Goal: Task Accomplishment & Management: Complete application form

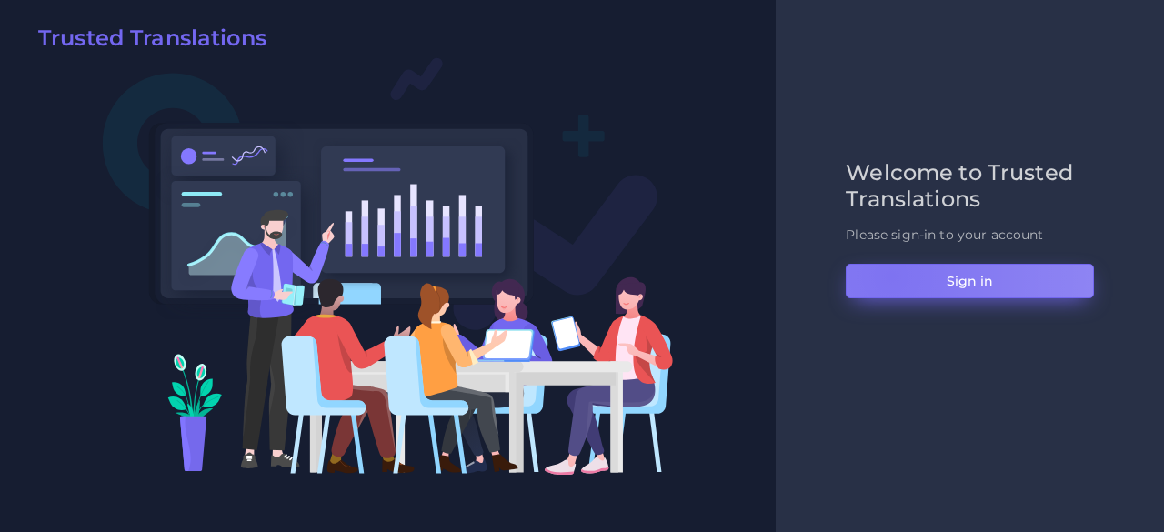
click at [890, 276] on button "Sign in" at bounding box center [970, 281] width 248 height 35
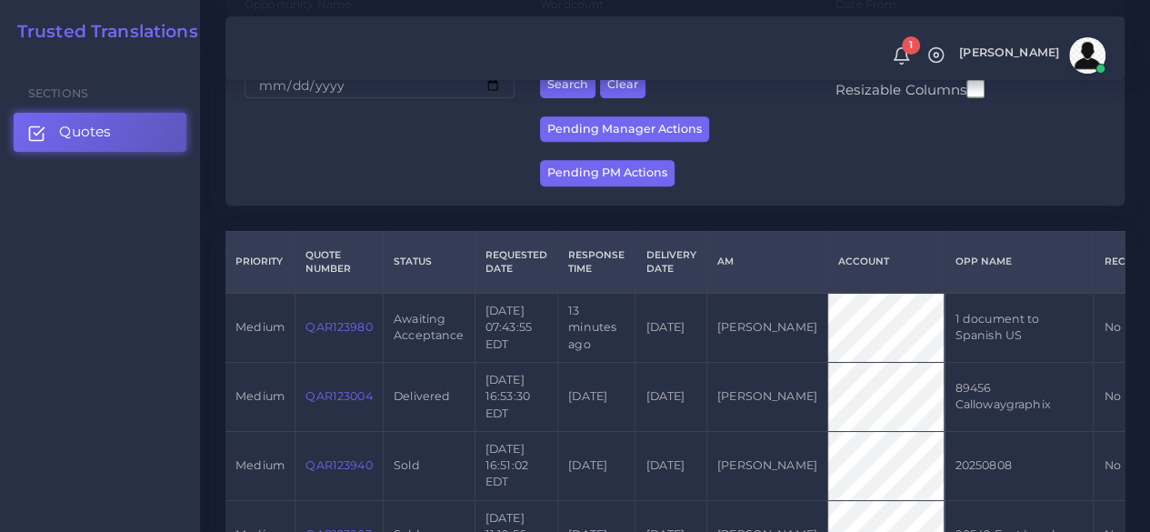
scroll to position [327, 0]
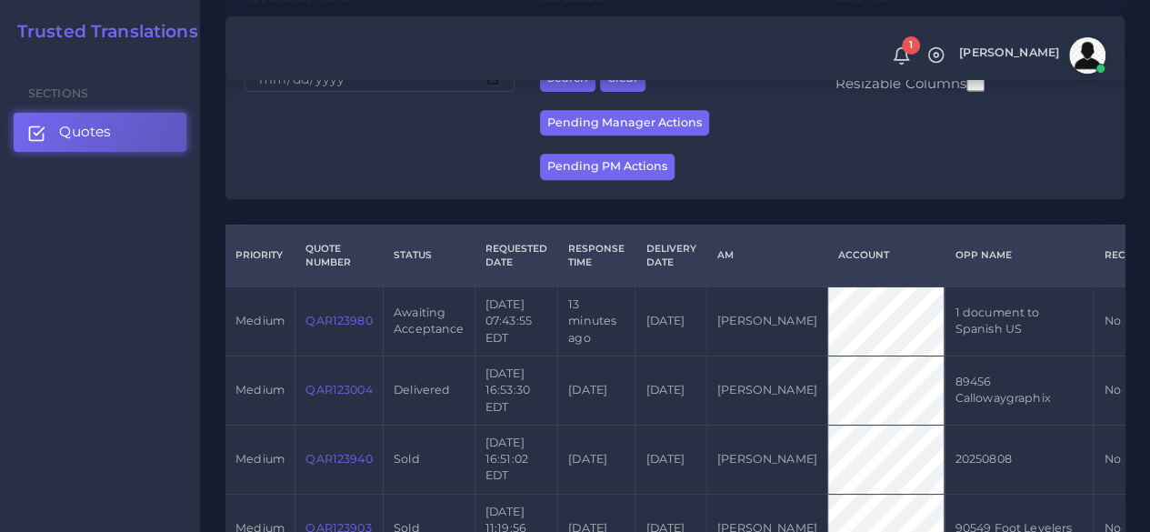
click at [331, 330] on td "QAR123980" at bounding box center [340, 320] width 88 height 69
click at [336, 320] on link "QAR123980" at bounding box center [339, 321] width 66 height 14
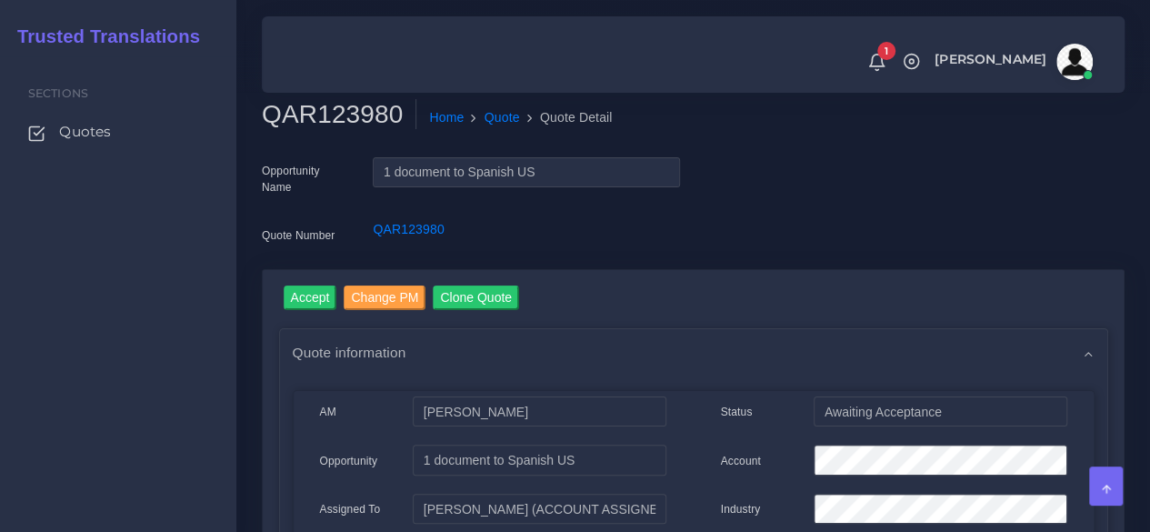
click at [305, 103] on h2 "QAR123980" at bounding box center [339, 114] width 155 height 31
click at [315, 110] on h2 "QAR123980" at bounding box center [339, 114] width 155 height 31
drag, startPoint x: 315, startPoint y: 110, endPoint x: 306, endPoint y: 112, distance: 9.3
click at [306, 112] on h2 "QAR123980" at bounding box center [339, 114] width 155 height 31
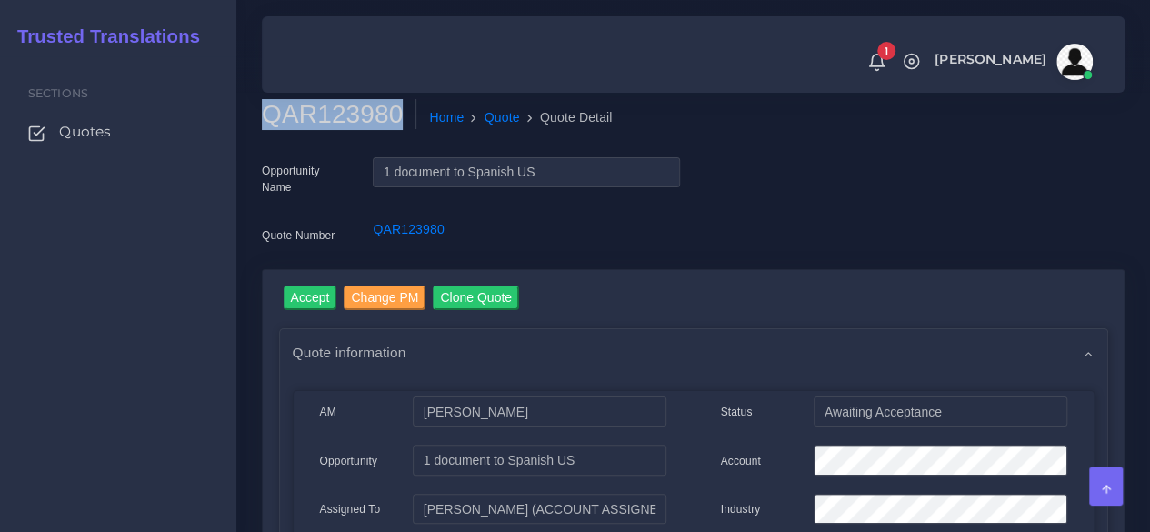
copy h2 "QAR123980"
click at [315, 297] on input "Accept" at bounding box center [311, 298] width 54 height 25
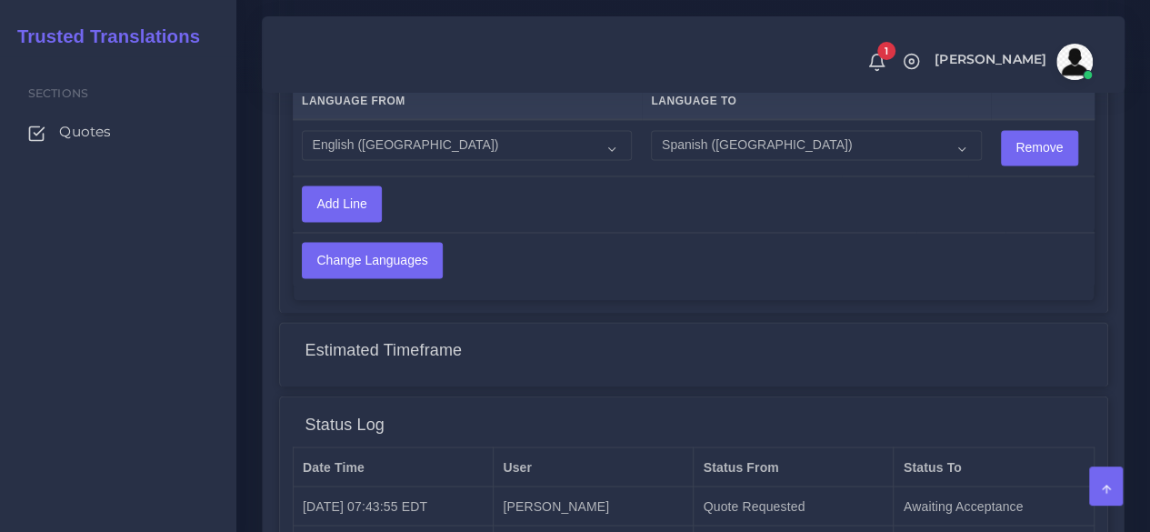
scroll to position [1588, 0]
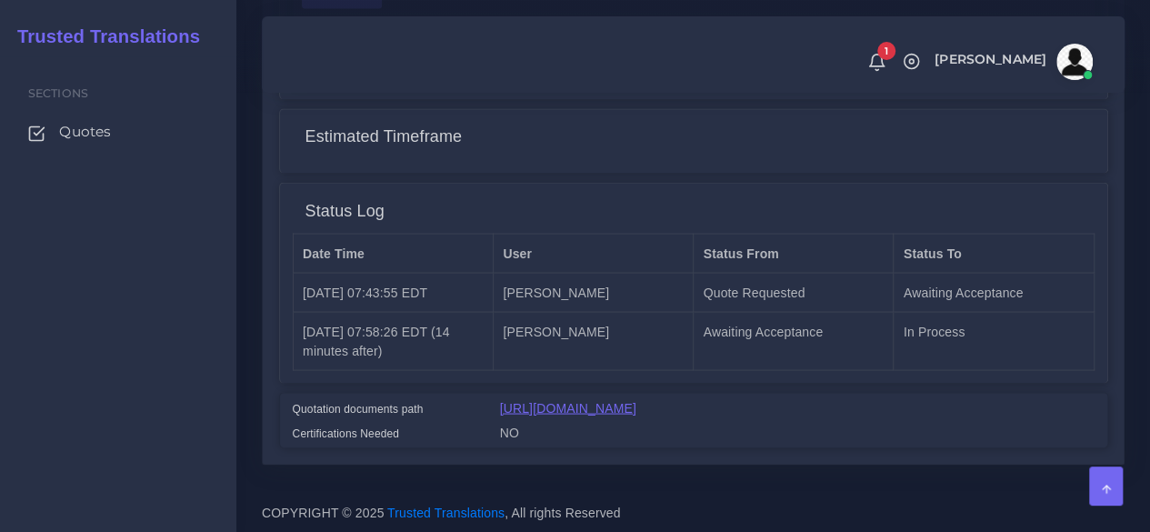
click at [616, 400] on link "[URL][DOMAIN_NAME]" at bounding box center [568, 407] width 136 height 15
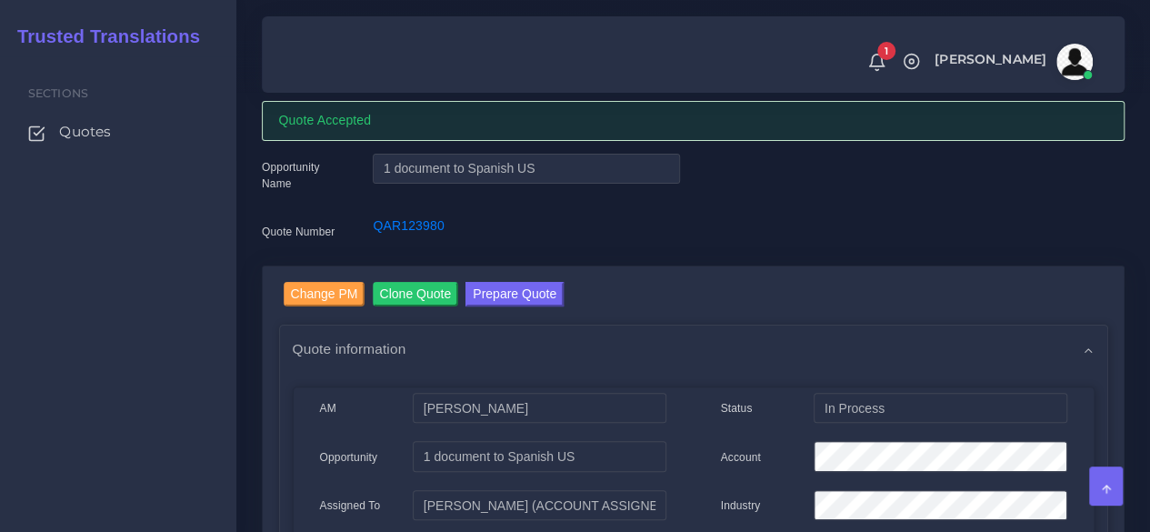
scroll to position [0, 0]
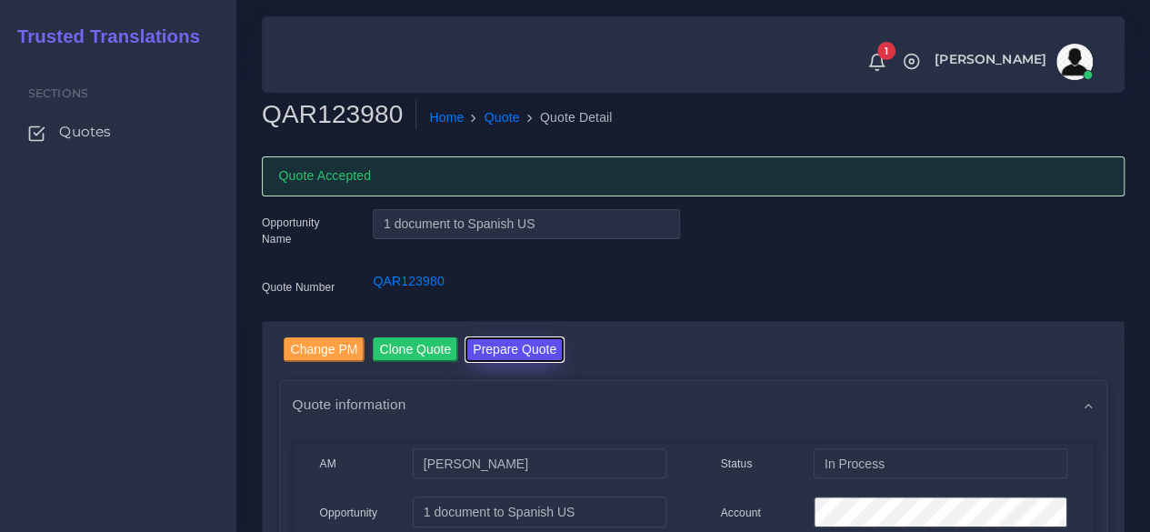
click at [500, 346] on button "Prepare Quote" at bounding box center [515, 349] width 98 height 25
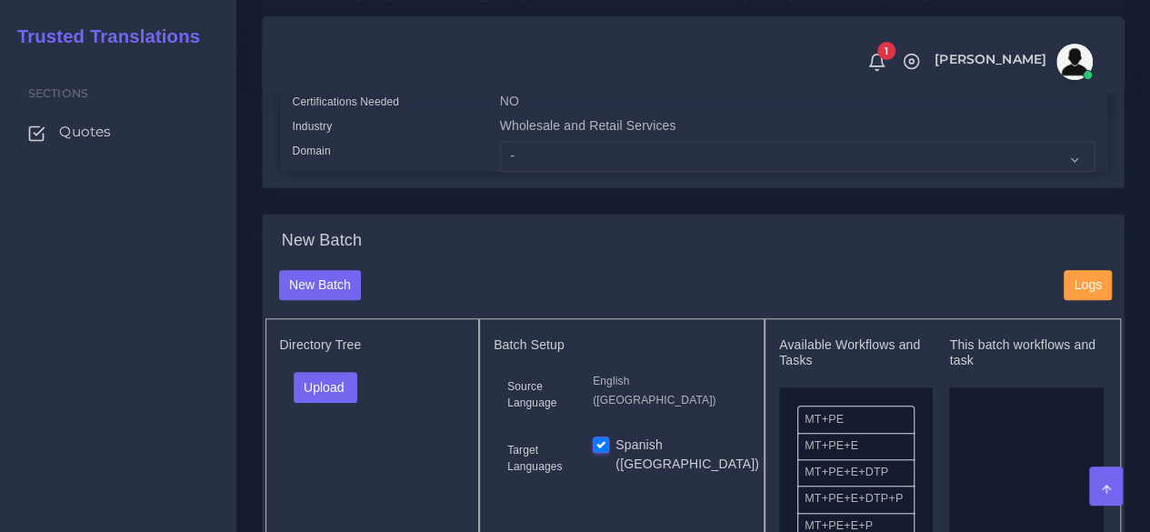
scroll to position [528, 0]
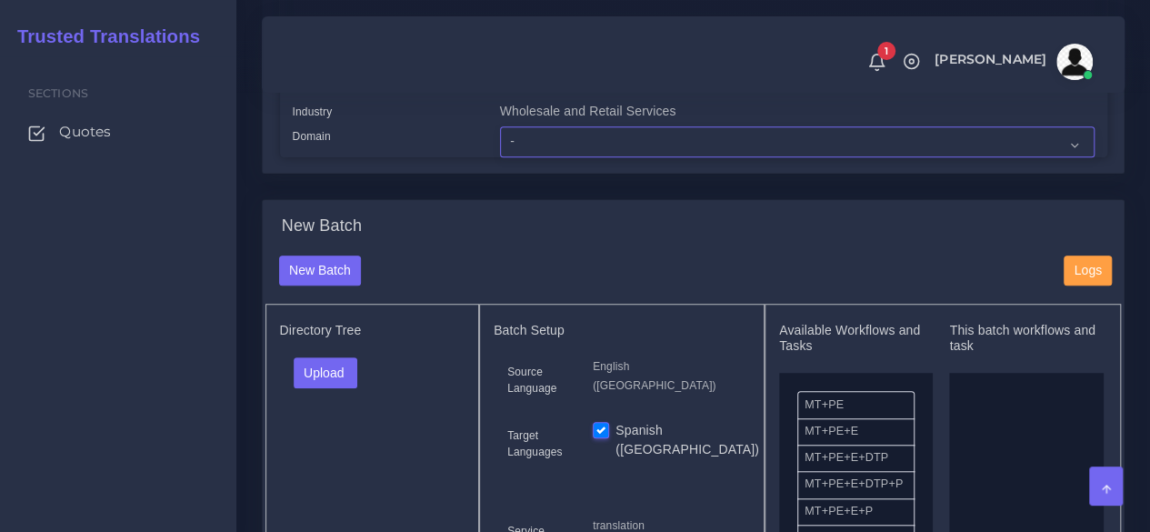
click at [517, 157] on select "- Advertising and Media Agriculture, Forestry and Fishing Architecture, Buildin…" at bounding box center [797, 141] width 595 height 31
select select "Human Resources - HR"
click at [500, 157] on select "- Advertising and Media Agriculture, Forestry and Fishing Architecture, Buildin…" at bounding box center [797, 141] width 595 height 31
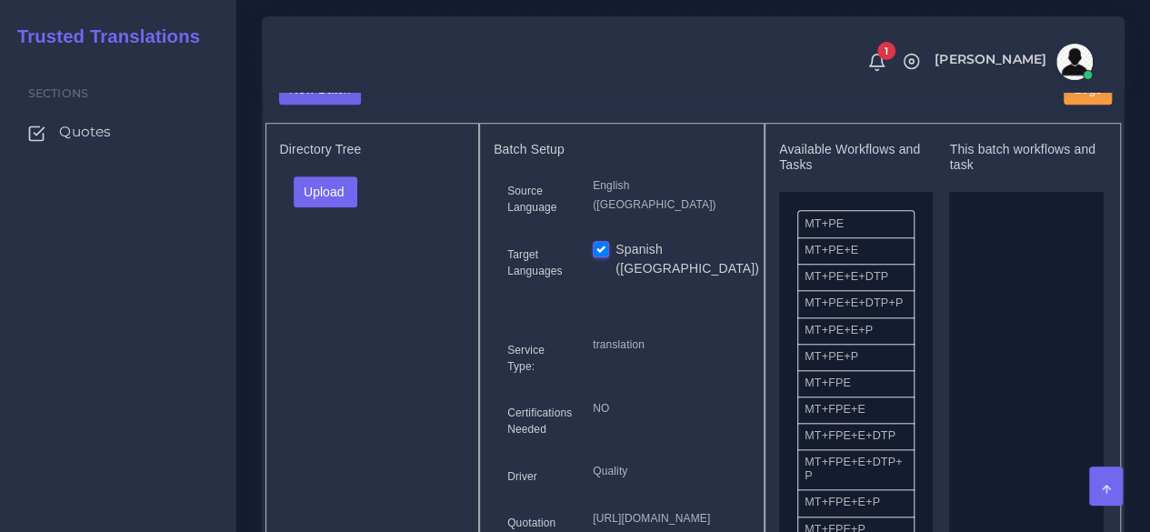
scroll to position [711, 0]
click at [327, 206] on button "Upload" at bounding box center [326, 190] width 65 height 31
click at [336, 270] on label "Files" at bounding box center [357, 258] width 125 height 23
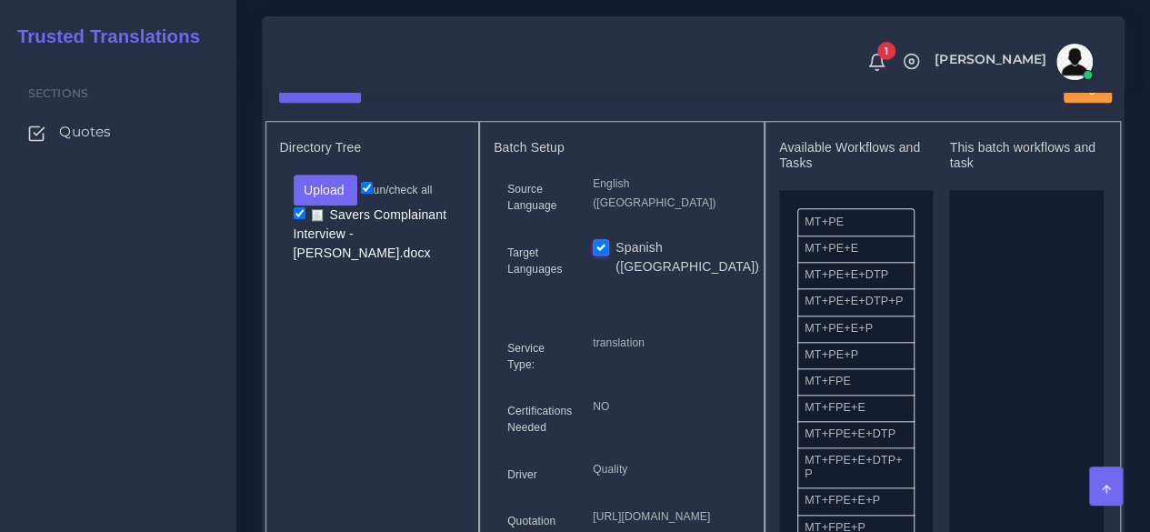
click at [825, 396] on li "MT+FPE" at bounding box center [856, 381] width 117 height 27
drag, startPoint x: 825, startPoint y: 422, endPoint x: 991, endPoint y: 408, distance: 167.0
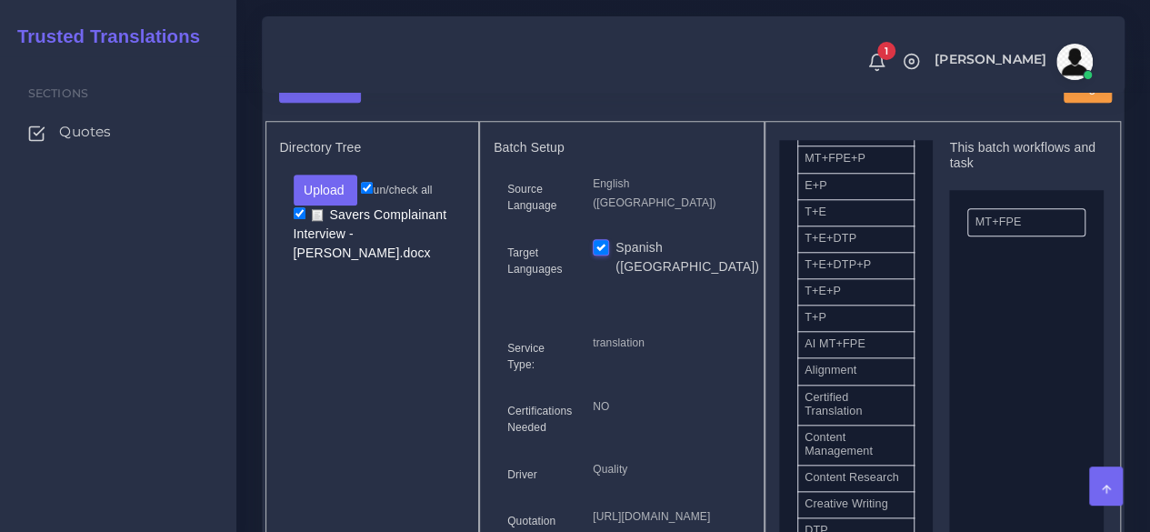
scroll to position [472, 0]
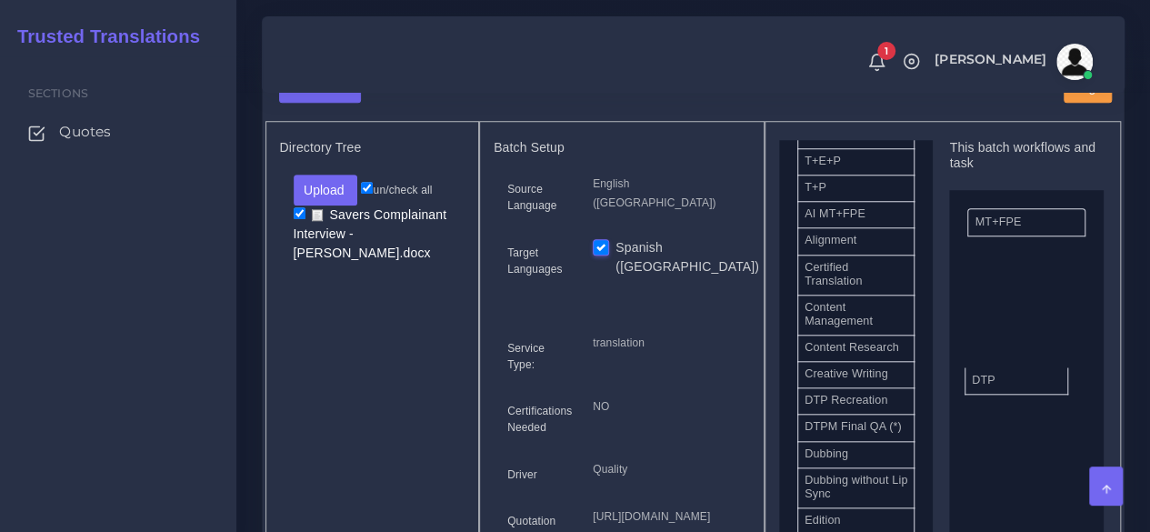
drag, startPoint x: 844, startPoint y: 450, endPoint x: 1011, endPoint y: 410, distance: 172.0
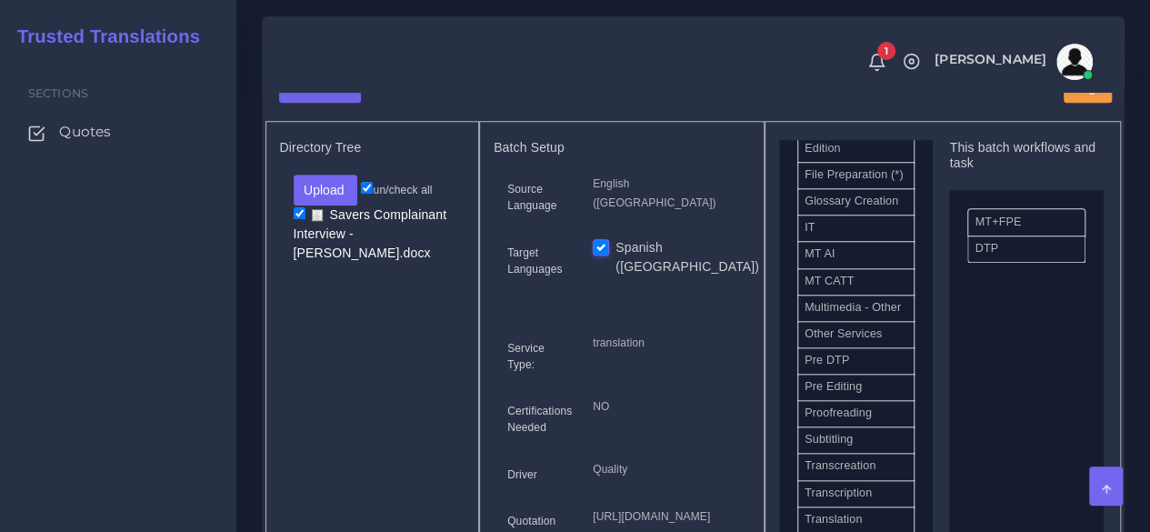
scroll to position [846, 0]
drag, startPoint x: 851, startPoint y: 463, endPoint x: 1028, endPoint y: 248, distance: 278.4
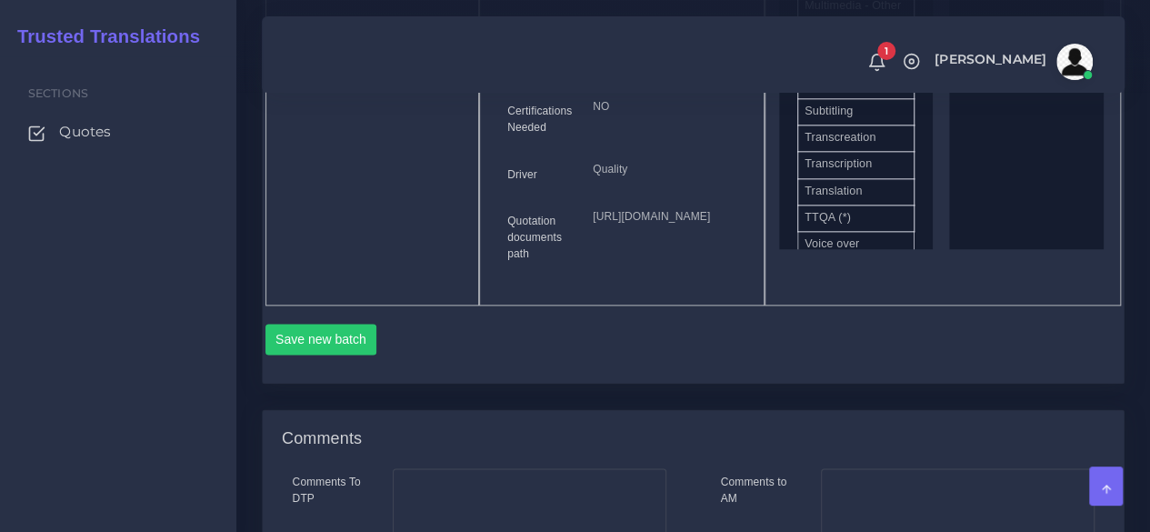
scroll to position [1012, 0]
click at [298, 354] on button "Save new batch" at bounding box center [322, 338] width 112 height 31
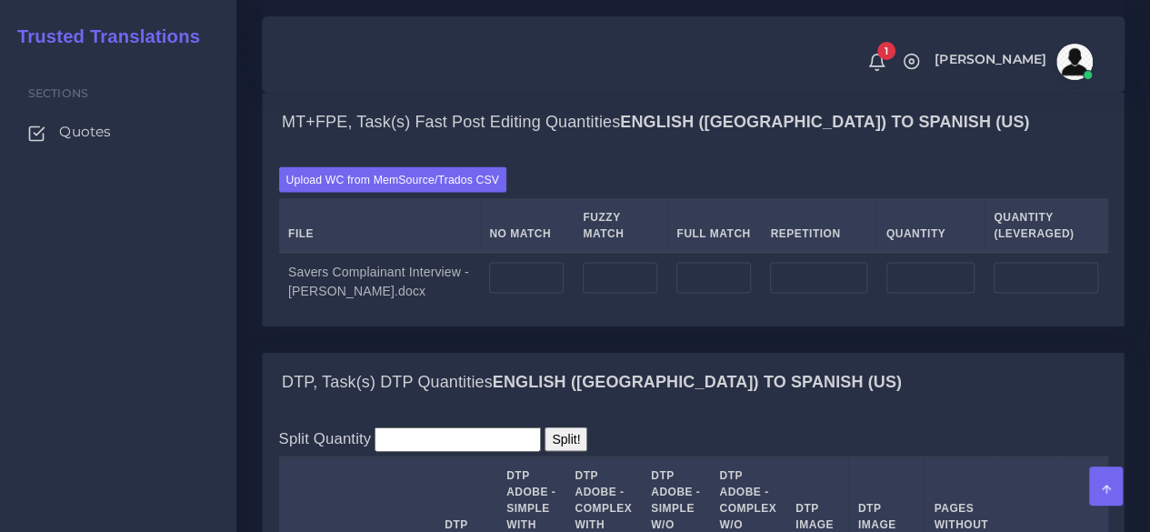
scroll to position [1603, 0]
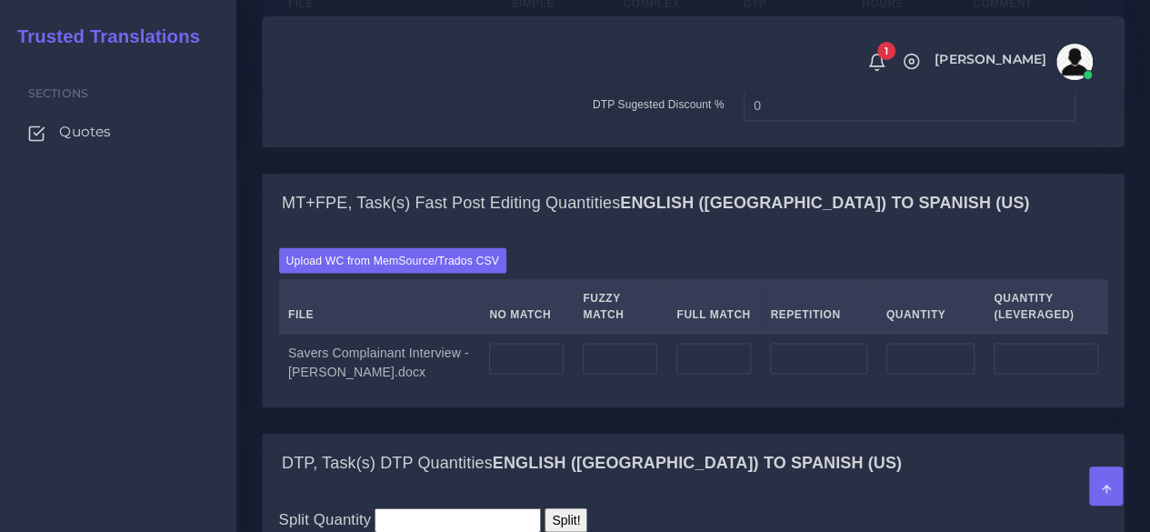
click at [548, 64] on input "number" at bounding box center [557, 48] width 93 height 31
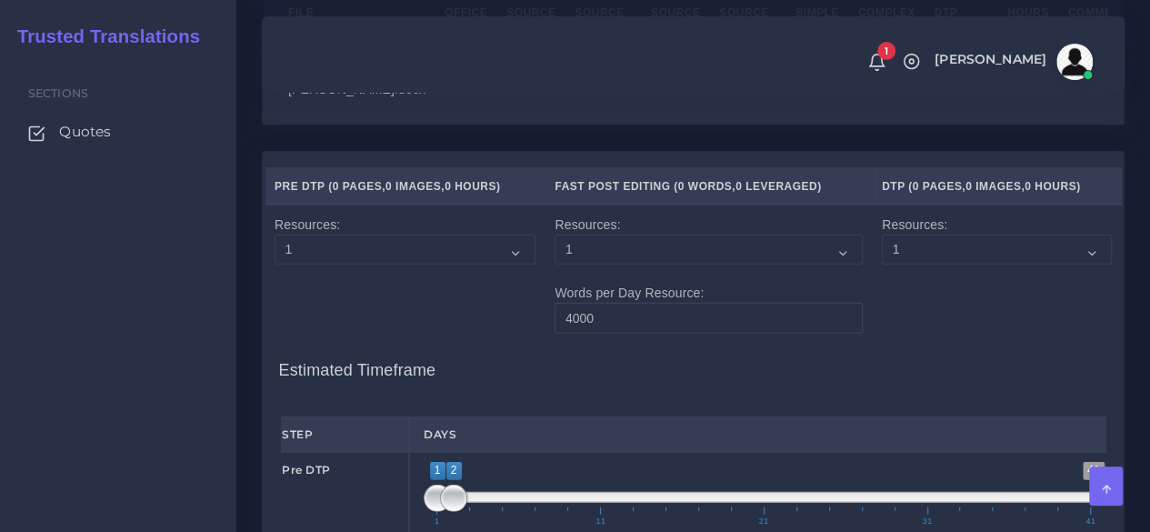
scroll to position [2211, 0]
type input "5"
click at [445, 74] on input "number" at bounding box center [466, 58] width 43 height 31
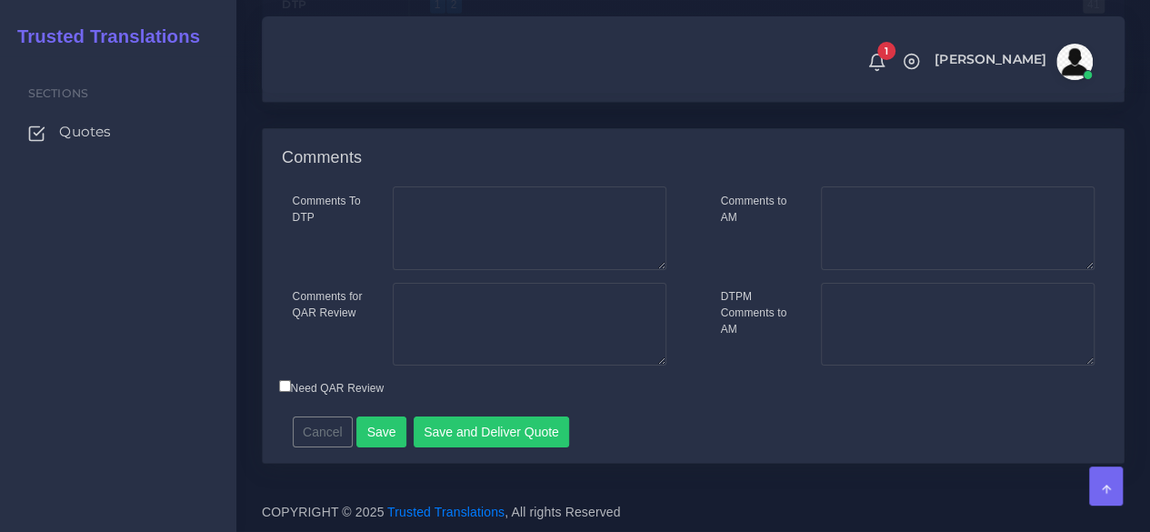
scroll to position [3021, 0]
type input "5"
click at [383, 432] on button "Save" at bounding box center [381, 431] width 50 height 31
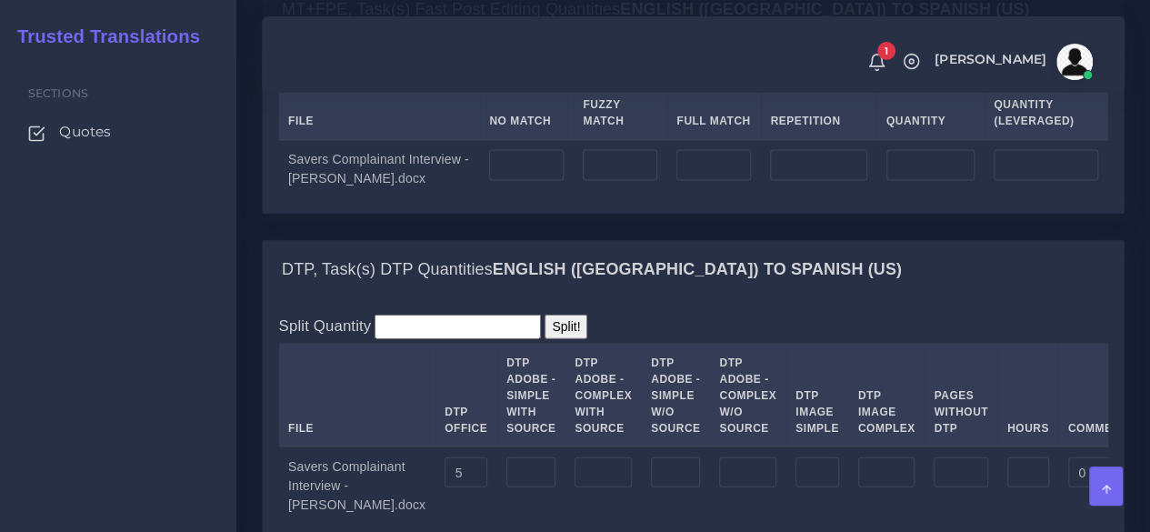
scroll to position [1849, 0]
click at [369, 78] on label "Upload WC from MemSource/Trados CSV" at bounding box center [393, 66] width 228 height 25
click at [0, 0] on input "Upload WC from MemSource/Trados CSV" at bounding box center [0, 0] width 0 height 0
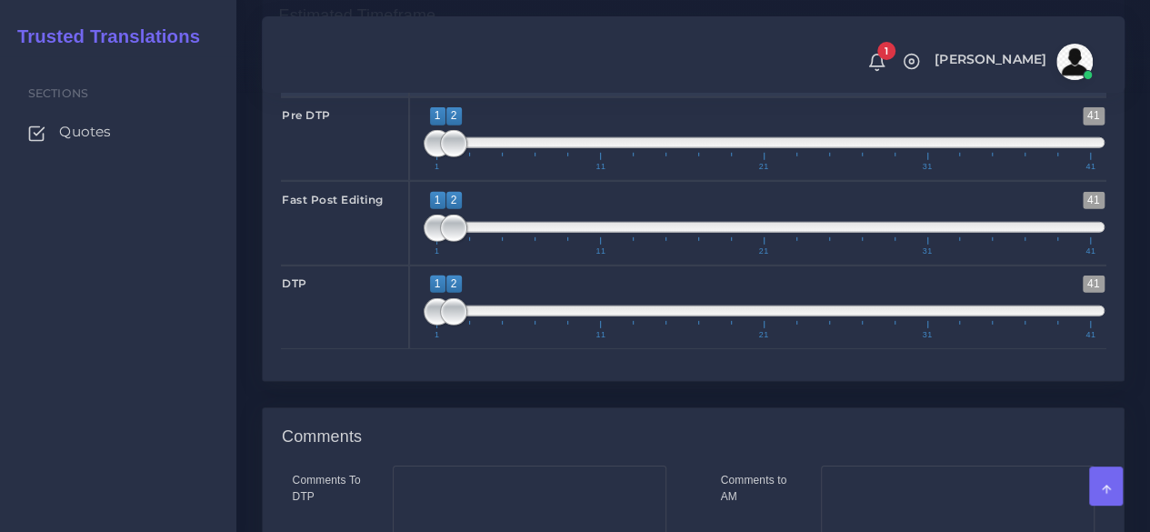
scroll to position [2723, 0]
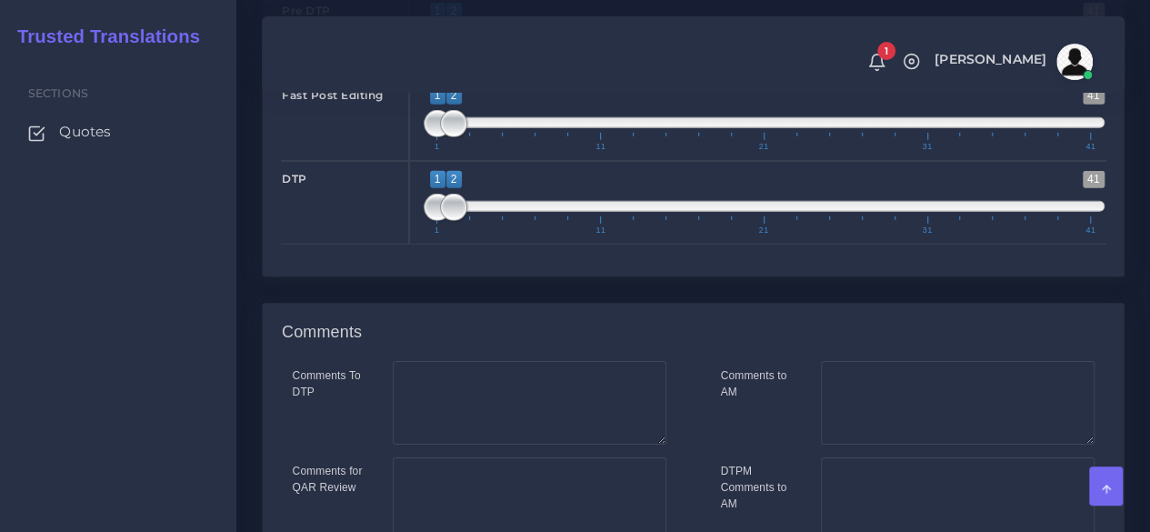
type input "1;1"
drag, startPoint x: 451, startPoint y: 219, endPoint x: 411, endPoint y: 215, distance: 40.3
click at [411, 76] on div "1 41 1 1 1 — 1 1 11 21 31 41 1;1" at bounding box center [764, 35] width 710 height 84
type input "1;1"
drag, startPoint x: 456, startPoint y: 308, endPoint x: 413, endPoint y: 303, distance: 44.0
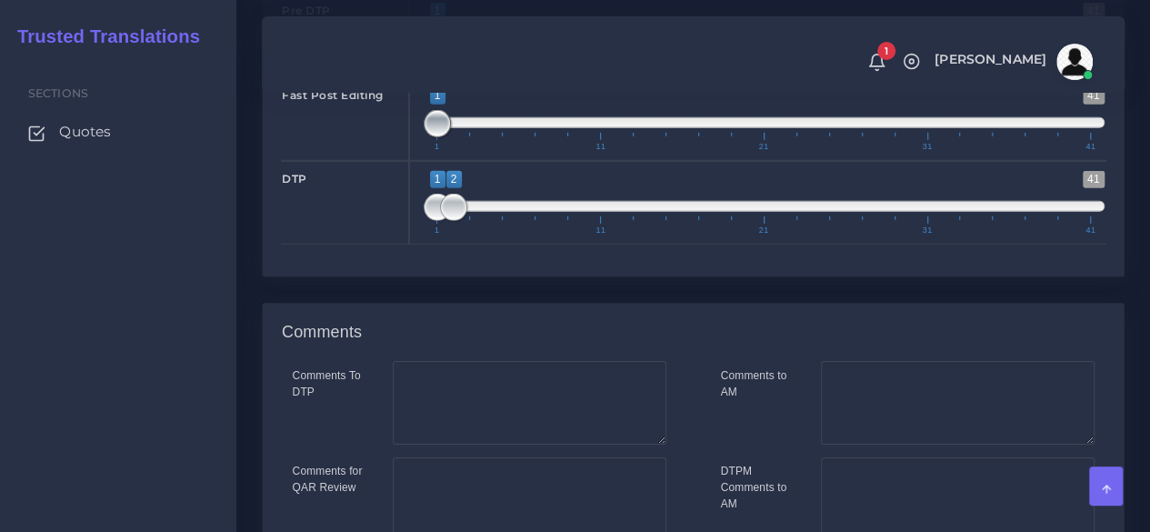
click at [413, 160] on div "1 41 1 1 1 — 1 1 11 21 31 41 1;1" at bounding box center [764, 118] width 710 height 84
type input "1;1"
drag, startPoint x: 452, startPoint y: 381, endPoint x: 386, endPoint y: 381, distance: 66.4
click at [386, 245] on div "DTP 1 41 1 1 1 — 1 1 11 21 31 41 1;1" at bounding box center [693, 203] width 852 height 84
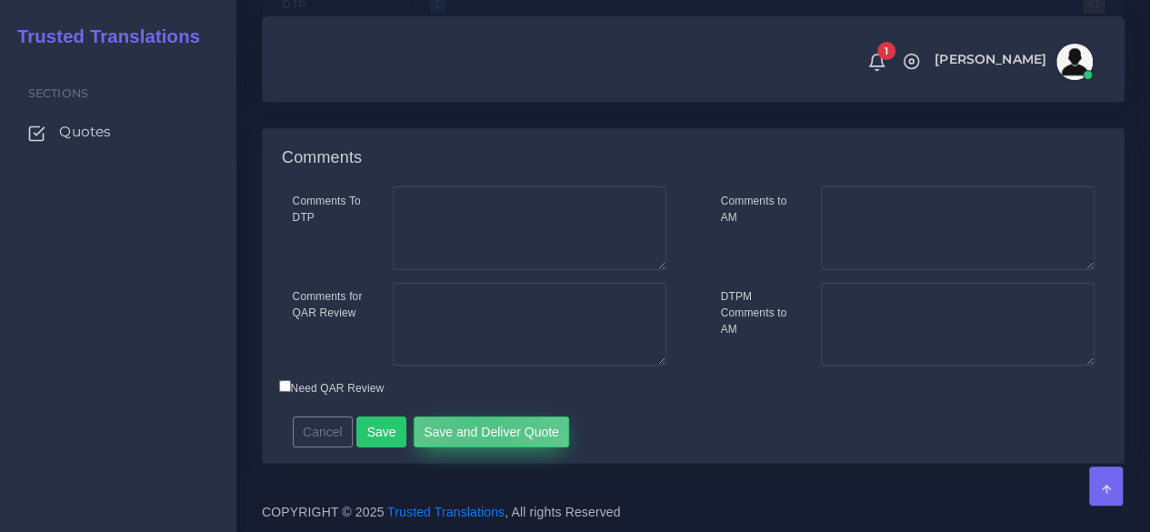
click at [471, 419] on button "Save and Deliver Quote" at bounding box center [492, 431] width 156 height 31
